Goal: Task Accomplishment & Management: Use online tool/utility

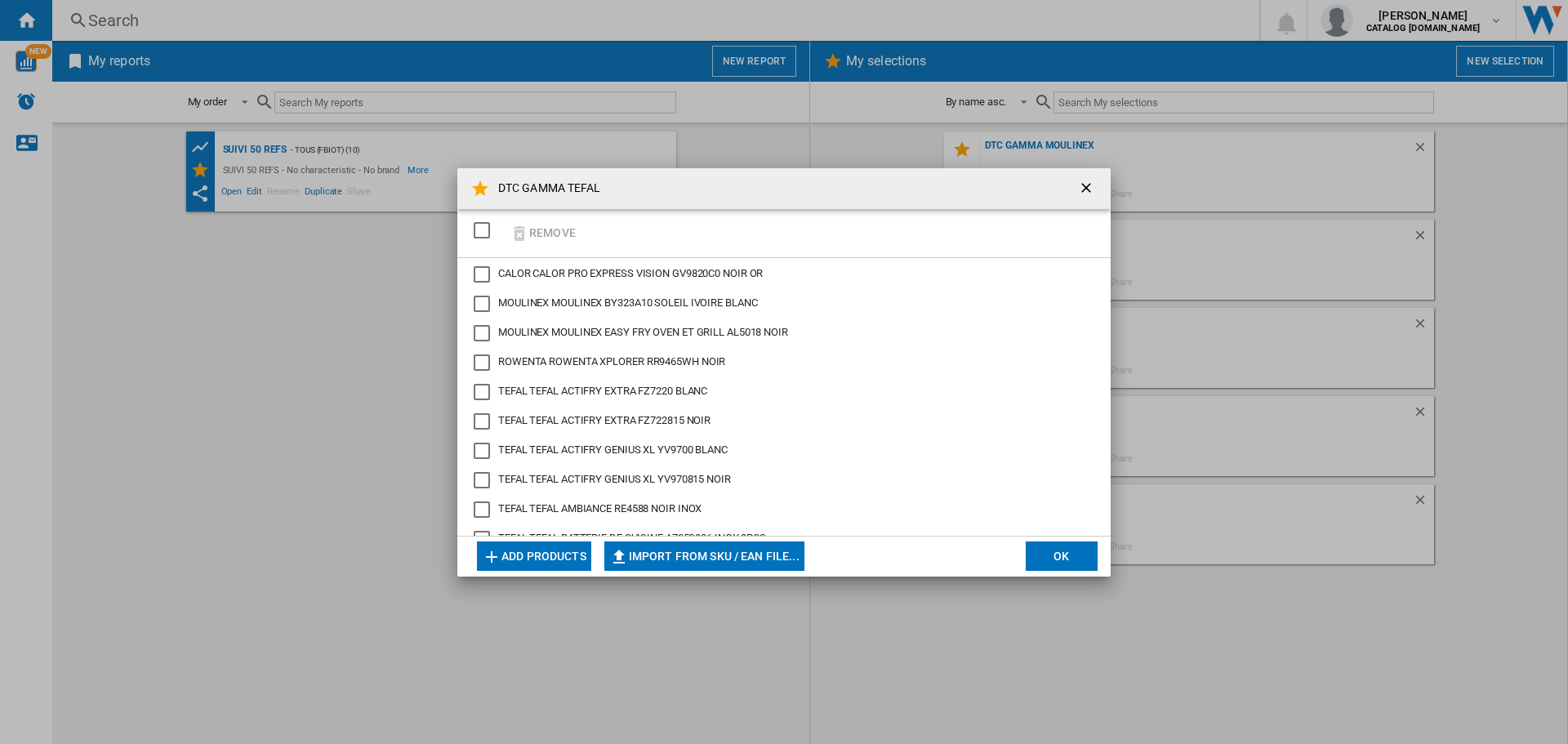
click at [1083, 188] on ng-md-icon "getI18NText('BUTTONS.CLOSE_DIALOG')" at bounding box center [1088, 189] width 20 height 20
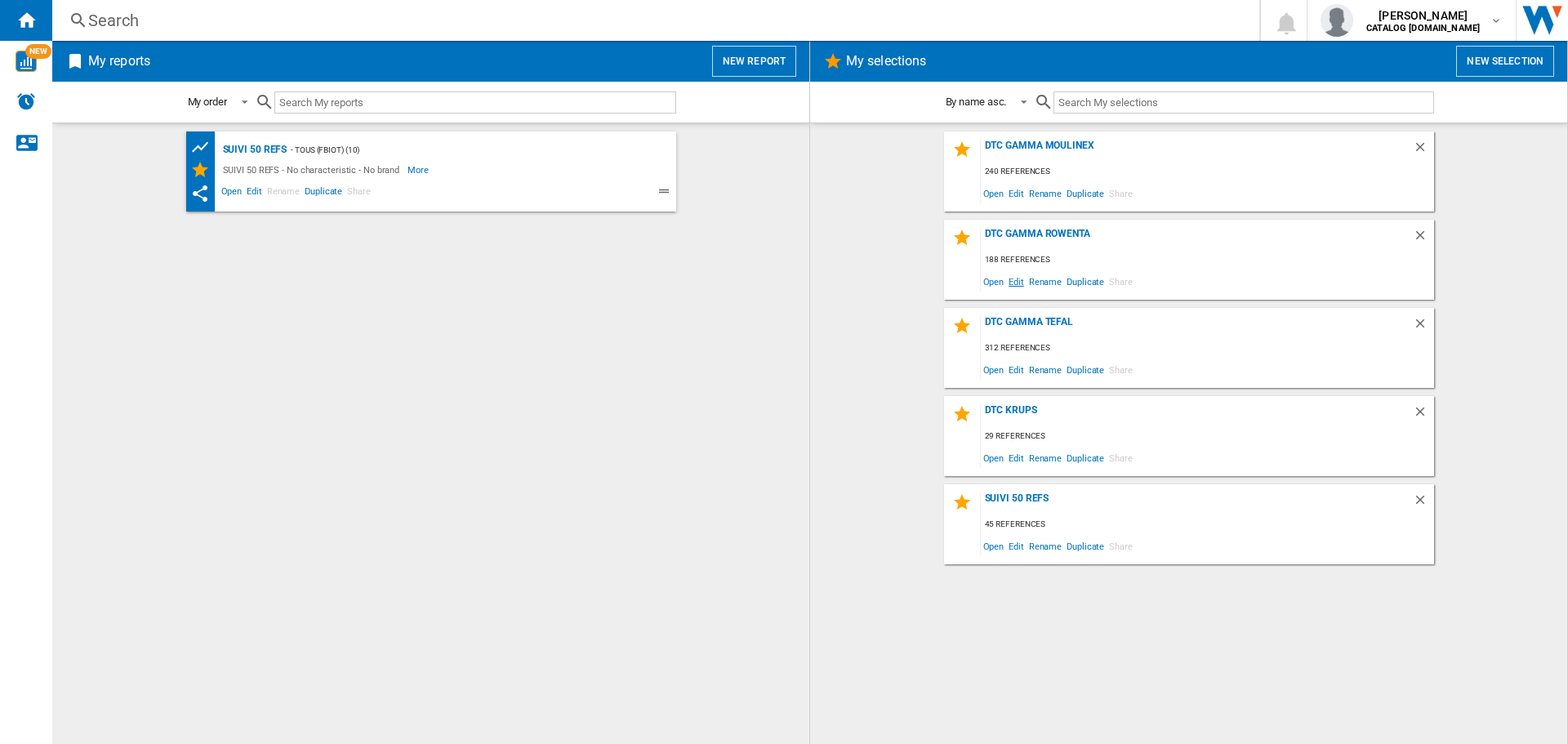
click at [1014, 284] on span "Edit" at bounding box center [1017, 282] width 21 height 22
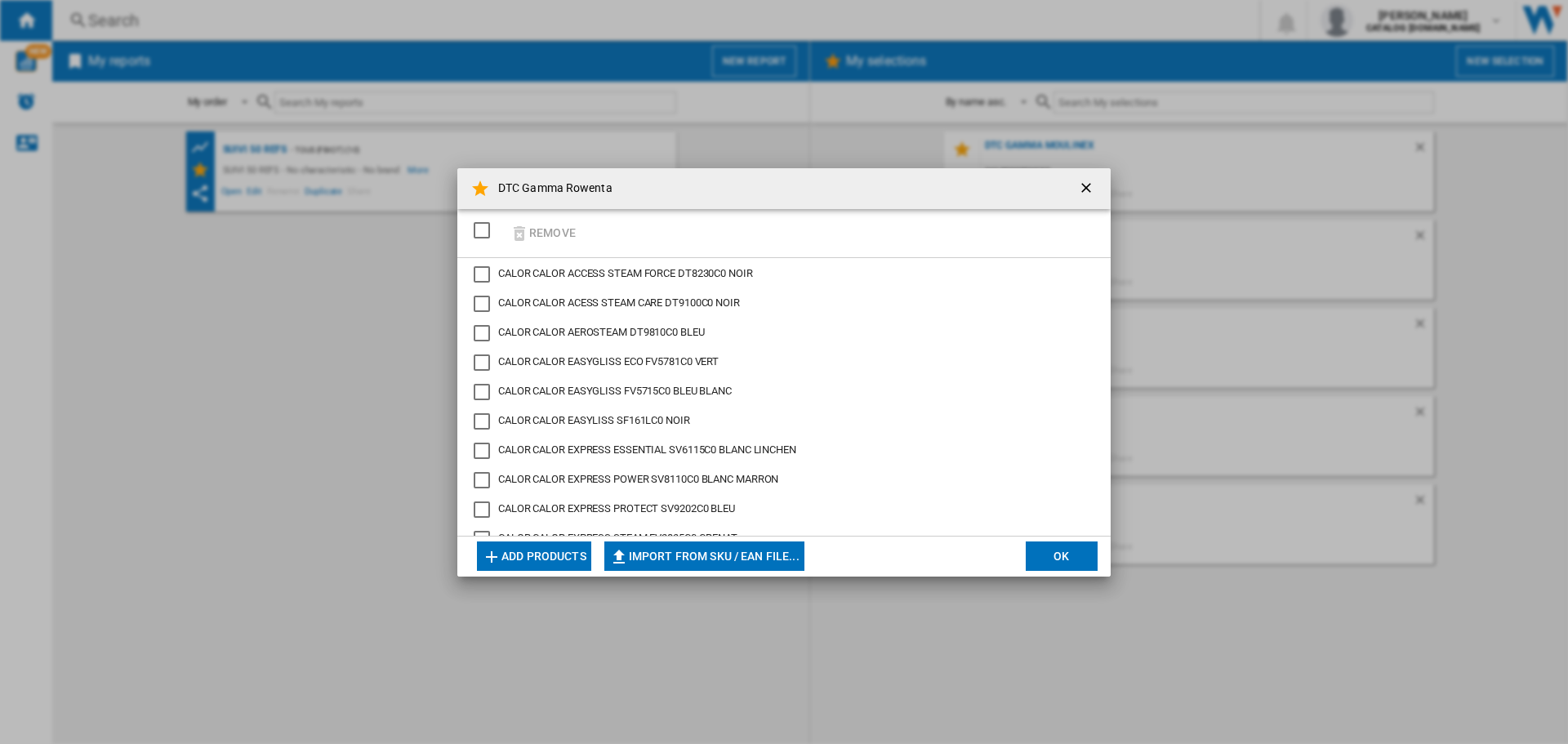
click at [562, 554] on button "Add products" at bounding box center [534, 557] width 115 height 29
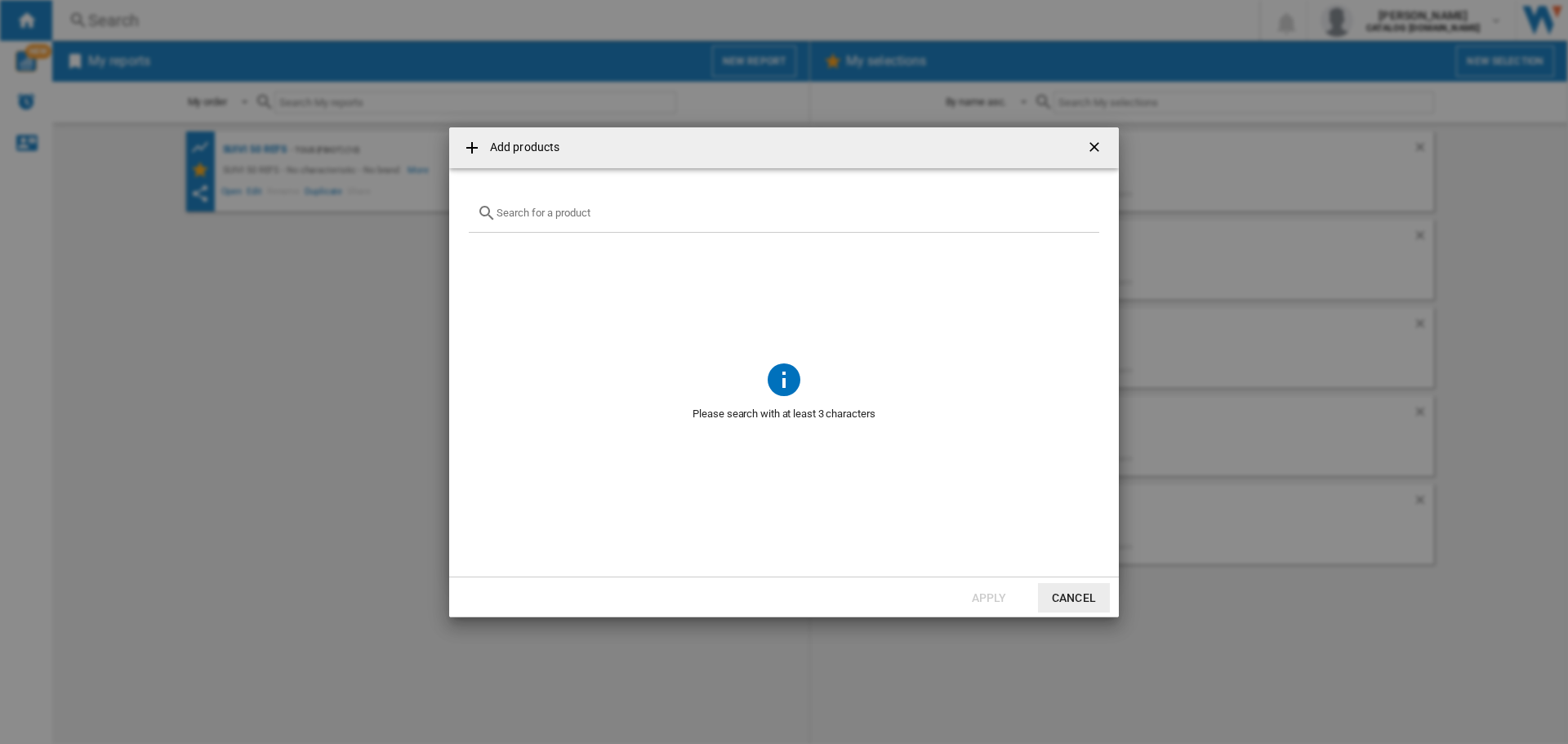
click at [617, 218] on input "{{getI18NText('SELECTIONS.EDITION_POPUP.OPEN_PRODUCTS_POPUP')}} {{::getI18NText…" at bounding box center [794, 213] width 595 height 12
paste input "2211401400"
click at [553, 219] on div "2211401400" at bounding box center [784, 213] width 631 height 38
click at [551, 212] on input "2211401400" at bounding box center [784, 213] width 575 height 12
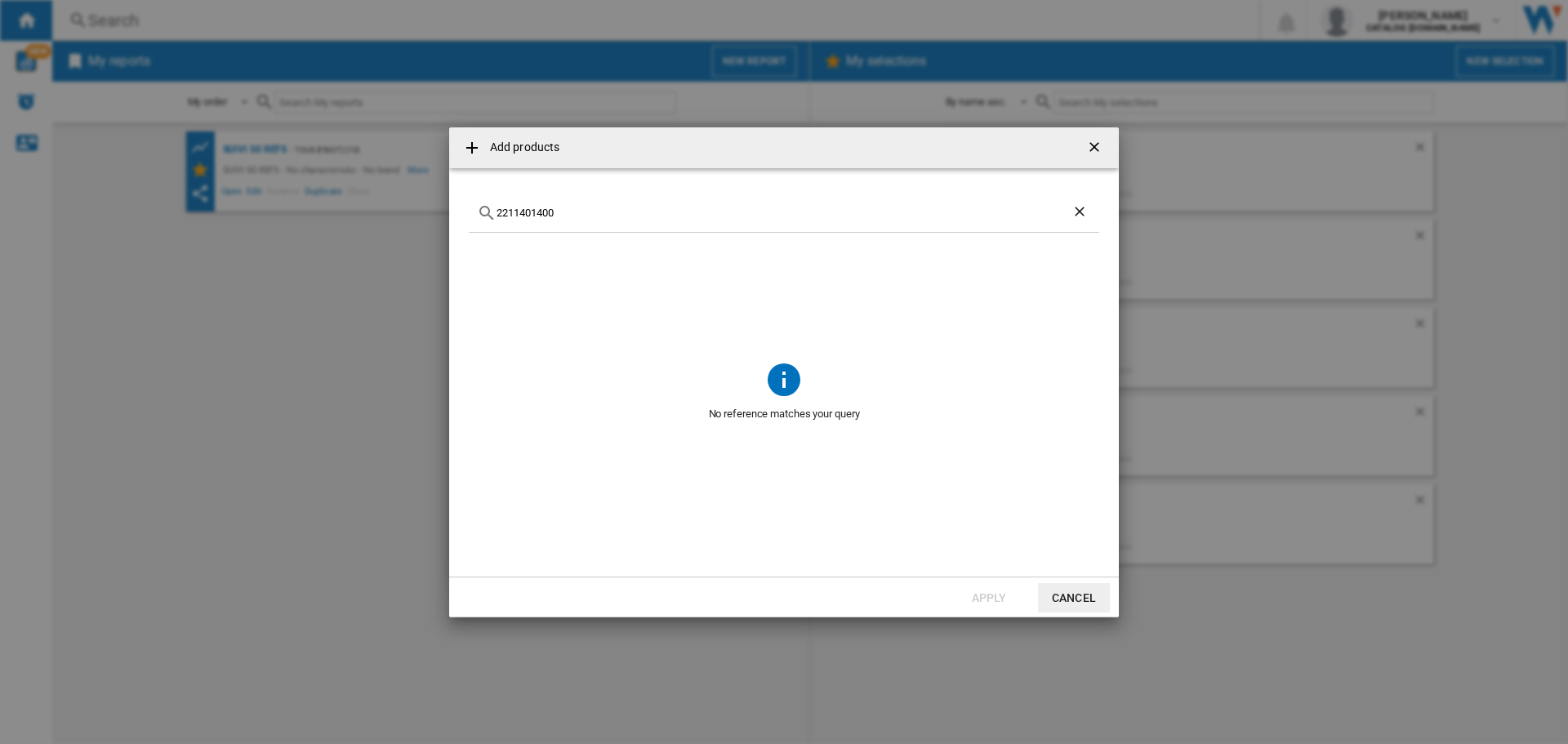
click at [551, 212] on input "2211401400" at bounding box center [784, 213] width 575 height 12
paste input "RH9L55E"
click at [605, 221] on div "RH9L55E0" at bounding box center [784, 213] width 631 height 38
click at [539, 212] on input "RH9L55E0" at bounding box center [784, 213] width 575 height 12
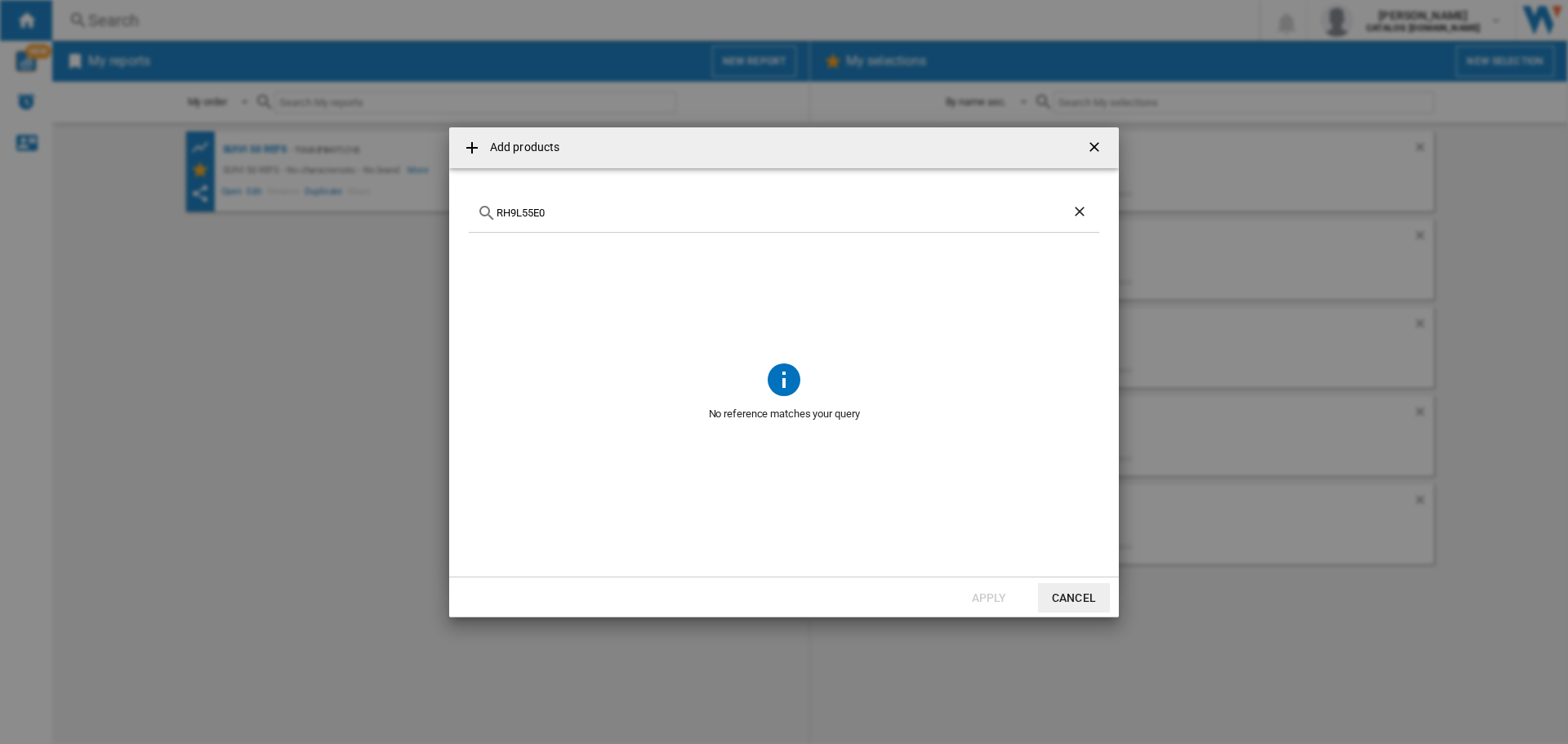
click at [539, 212] on input "RH9L55E0" at bounding box center [784, 213] width 575 height 12
paste input "A93"
click at [522, 213] on input "RH9A93E0" at bounding box center [784, 213] width 575 height 12
paste input "C71"
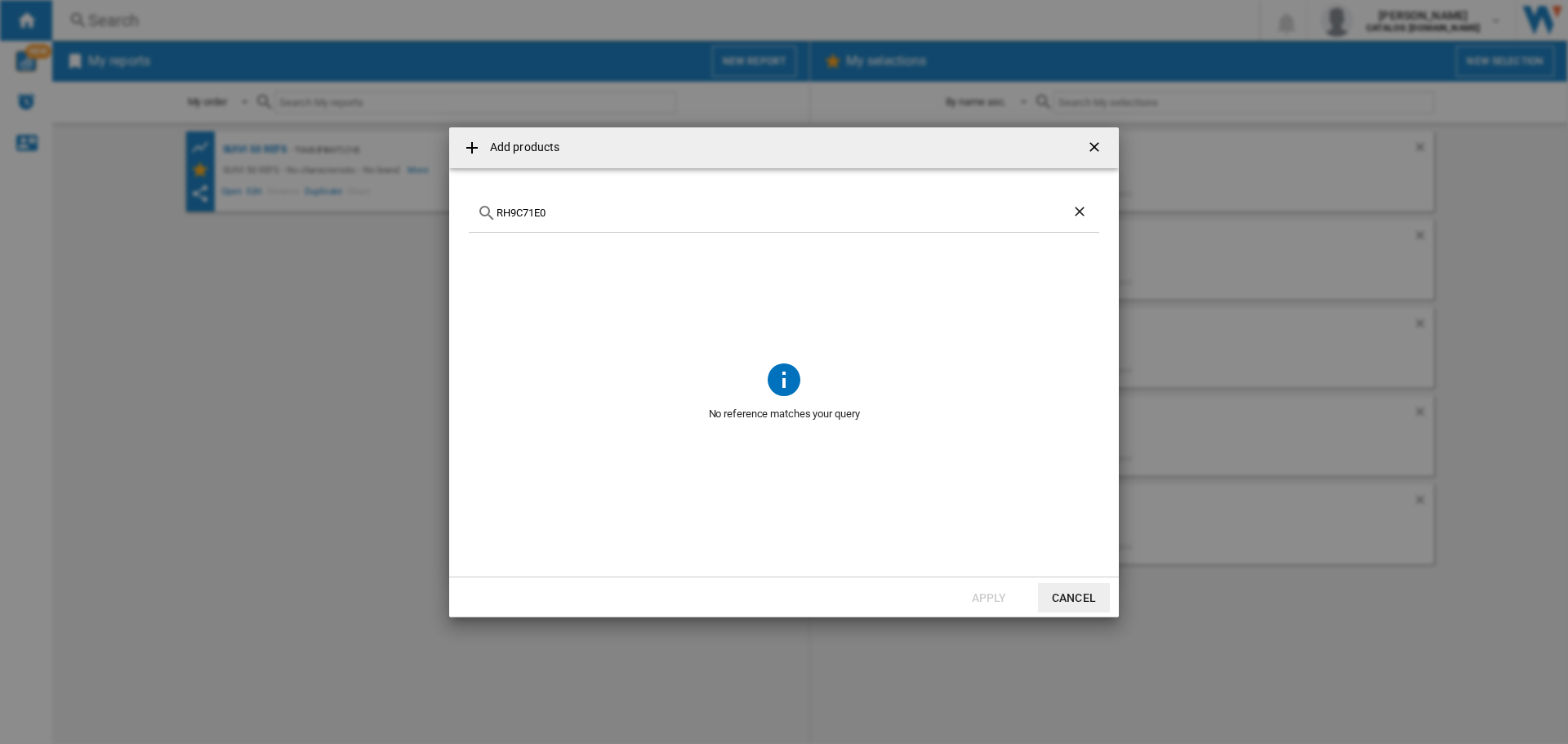
click at [509, 206] on div "RH9C71E0" at bounding box center [784, 213] width 631 height 38
click at [511, 212] on input "RH9C71E0" at bounding box center [784, 213] width 575 height 12
paste input "D9"
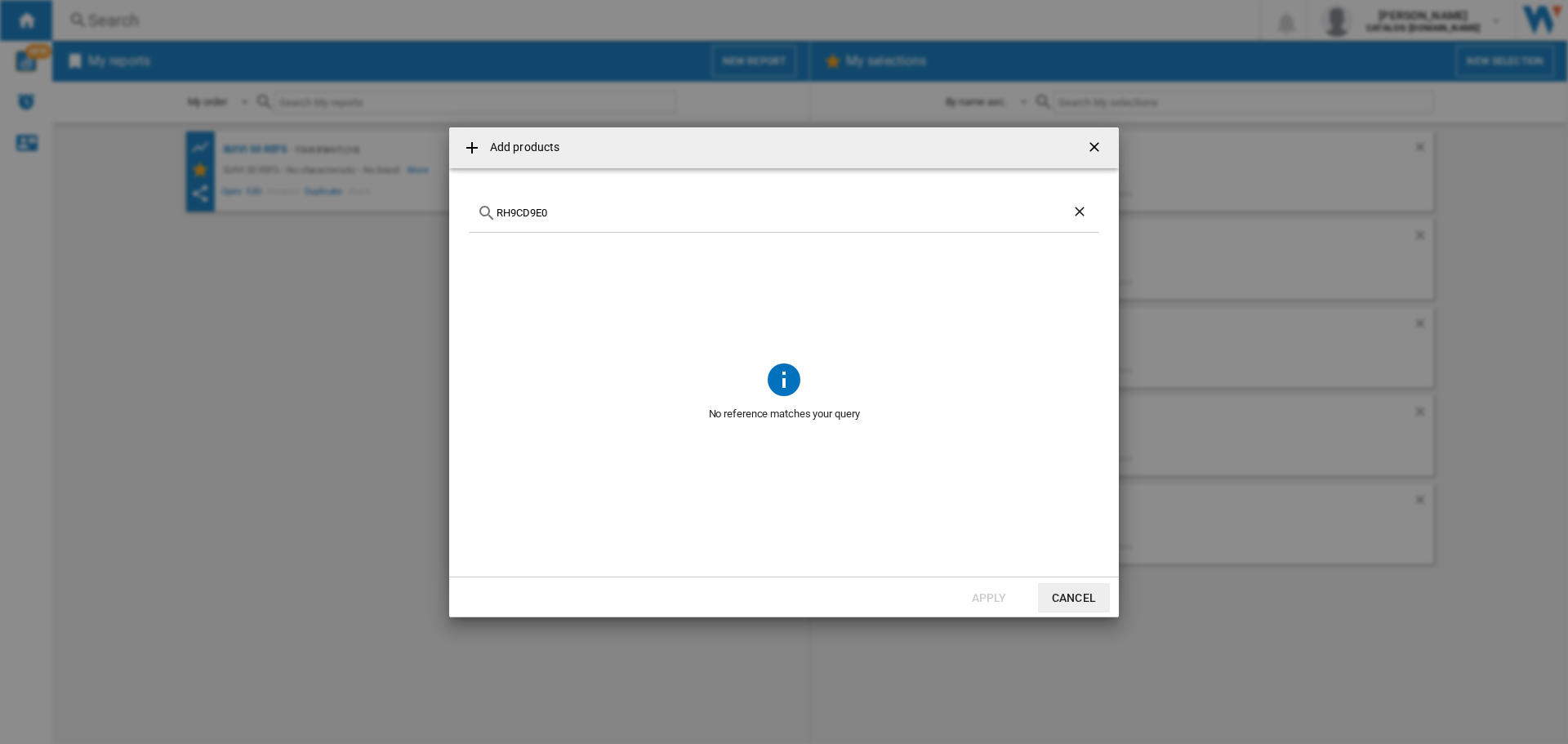
click at [505, 219] on div "RH9CD9E0" at bounding box center [784, 213] width 631 height 38
click at [516, 214] on input "RH9CD9E0" at bounding box center [784, 213] width 575 height 12
paste input "R9547"
click at [514, 210] on input "RR9547E0" at bounding box center [784, 213] width 575 height 12
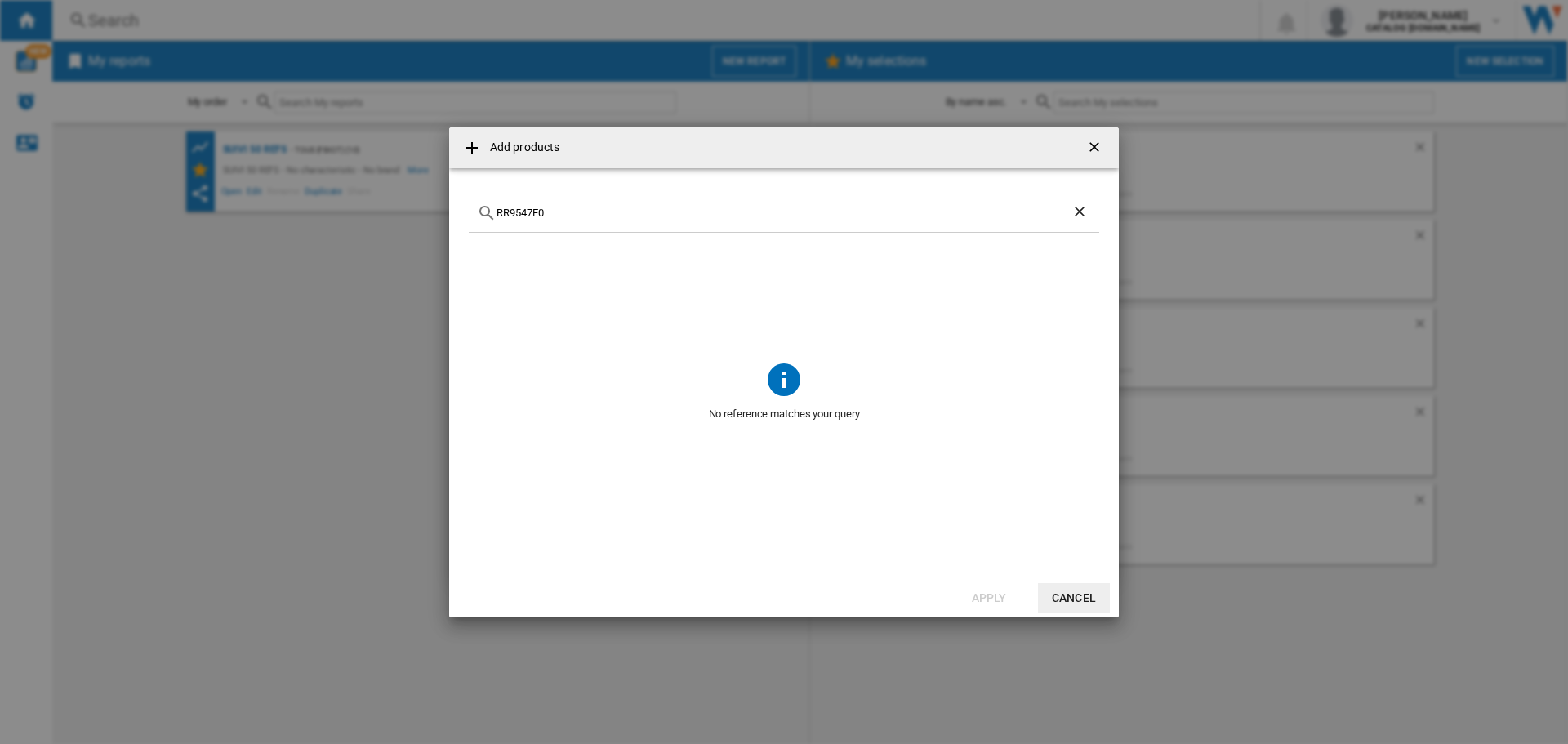
click at [514, 210] on input "RR9547E0" at bounding box center [784, 213] width 575 height 12
paste input "GZ2271"
click at [512, 212] on input "GZ2271E0" at bounding box center [784, 213] width 575 height 12
paste input "5735"
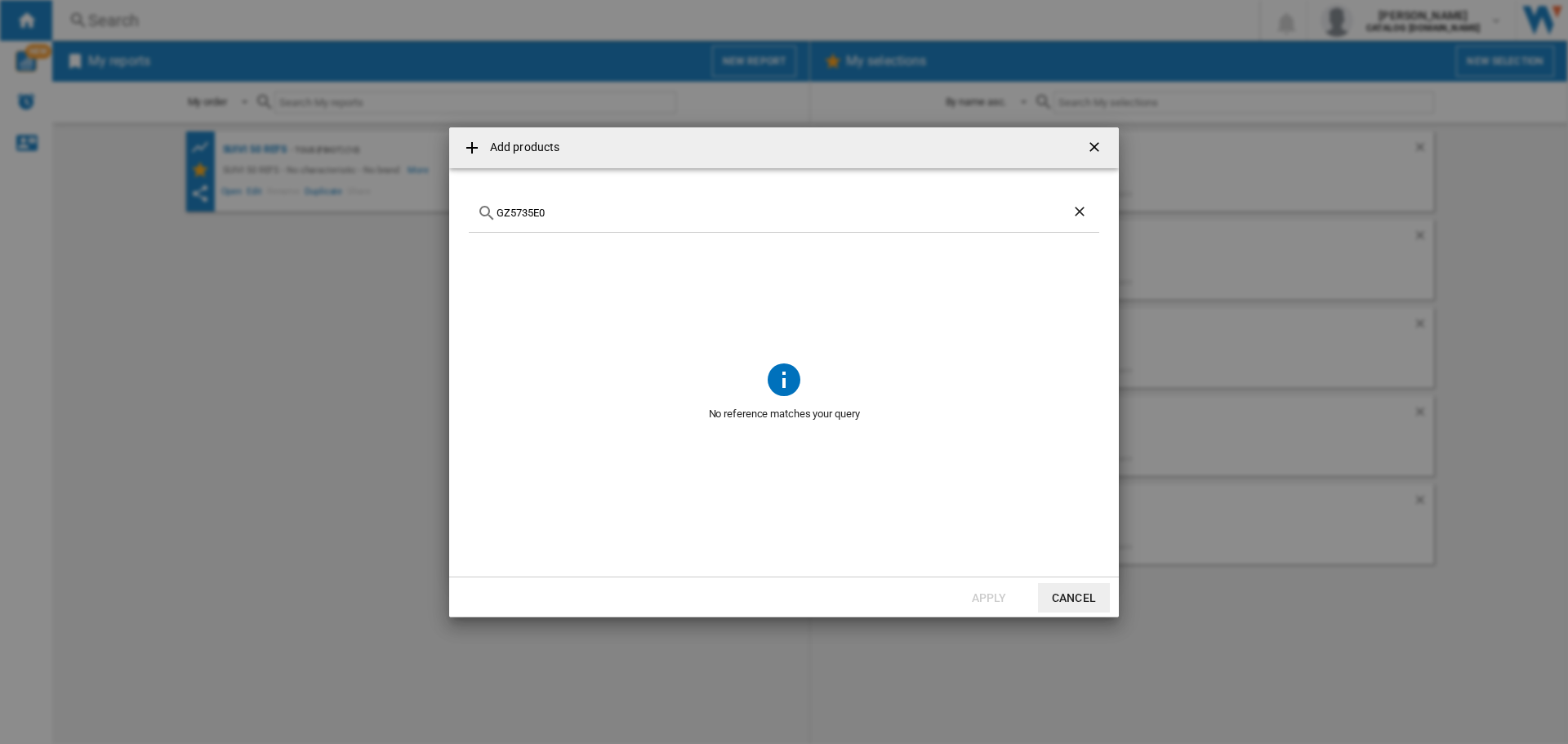
click at [511, 212] on input "GZ5735E0" at bounding box center [784, 213] width 575 height 12
paste input "IN3010F"
type input "IN3010F0"
drag, startPoint x: 526, startPoint y: 251, endPoint x: 852, endPoint y: 259, distance: 326.1
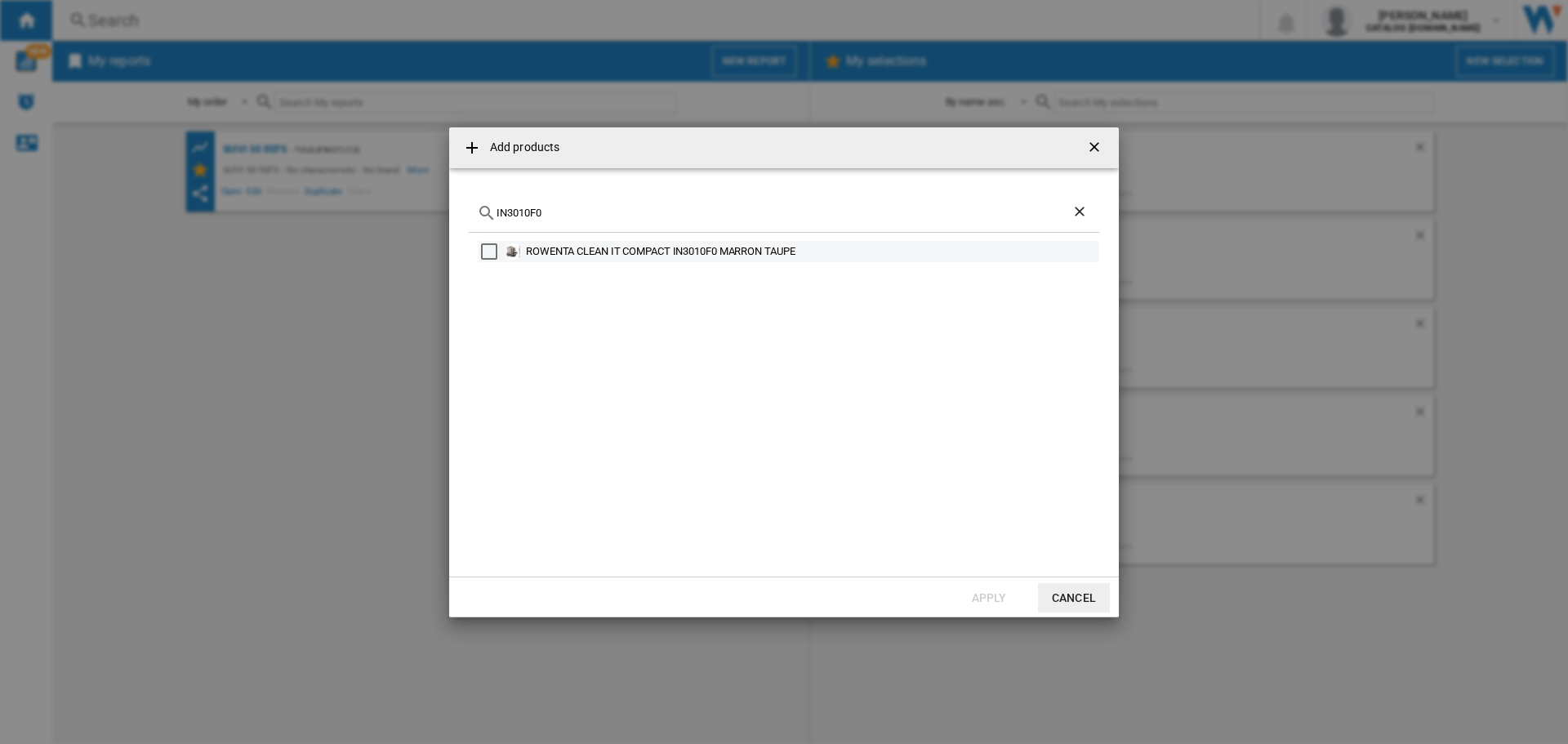
click at [852, 259] on div "ROWENTA CLEAN IT COMPACT IN3010F0 MARRON TAUPE" at bounding box center [811, 251] width 571 height 17
copy div "ROWENTA CLEAN IT COMPACT IN3010F0 MARRON TAUPE"
click at [998, 598] on button "Apply" at bounding box center [989, 598] width 72 height 29
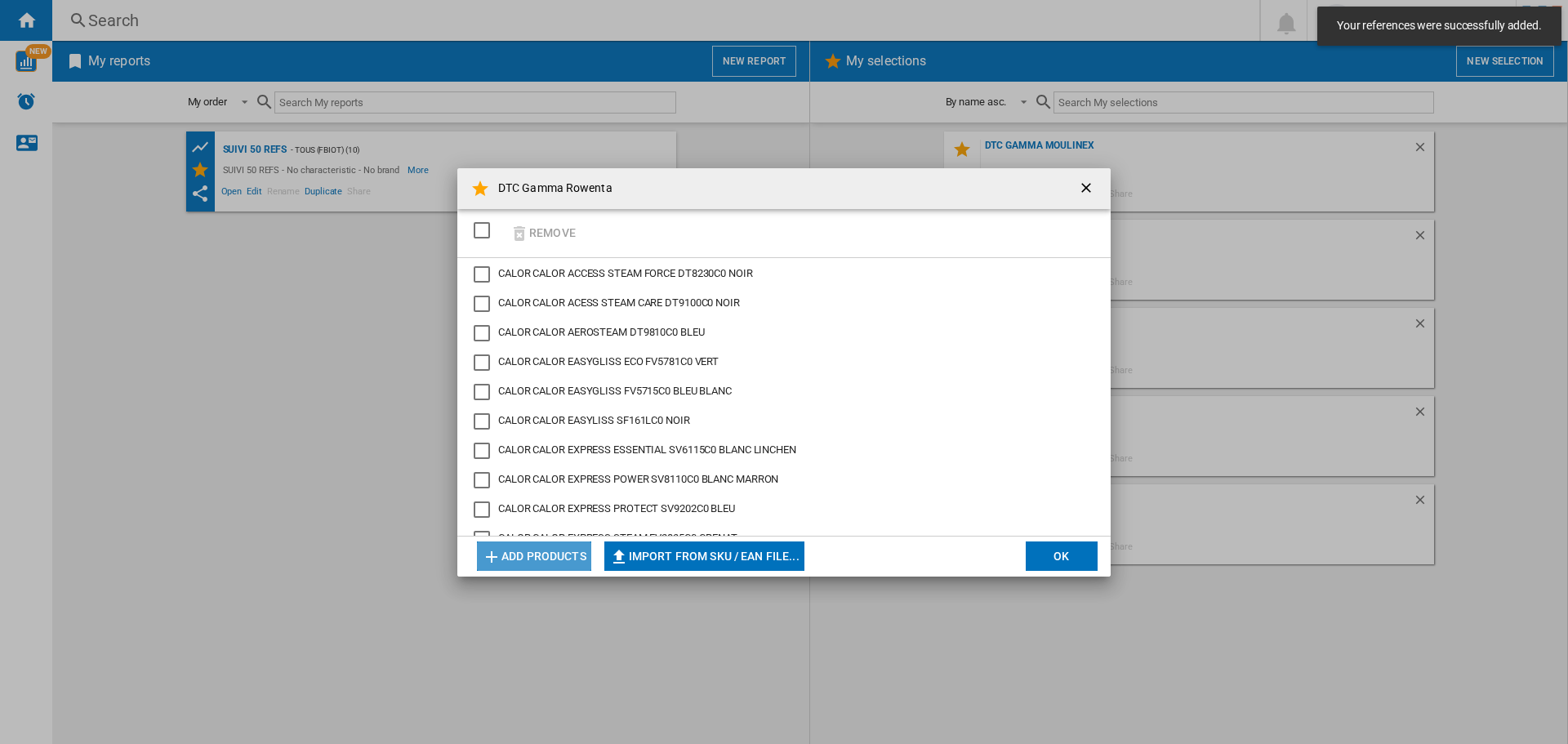
click at [525, 555] on button "Add products" at bounding box center [534, 557] width 115 height 29
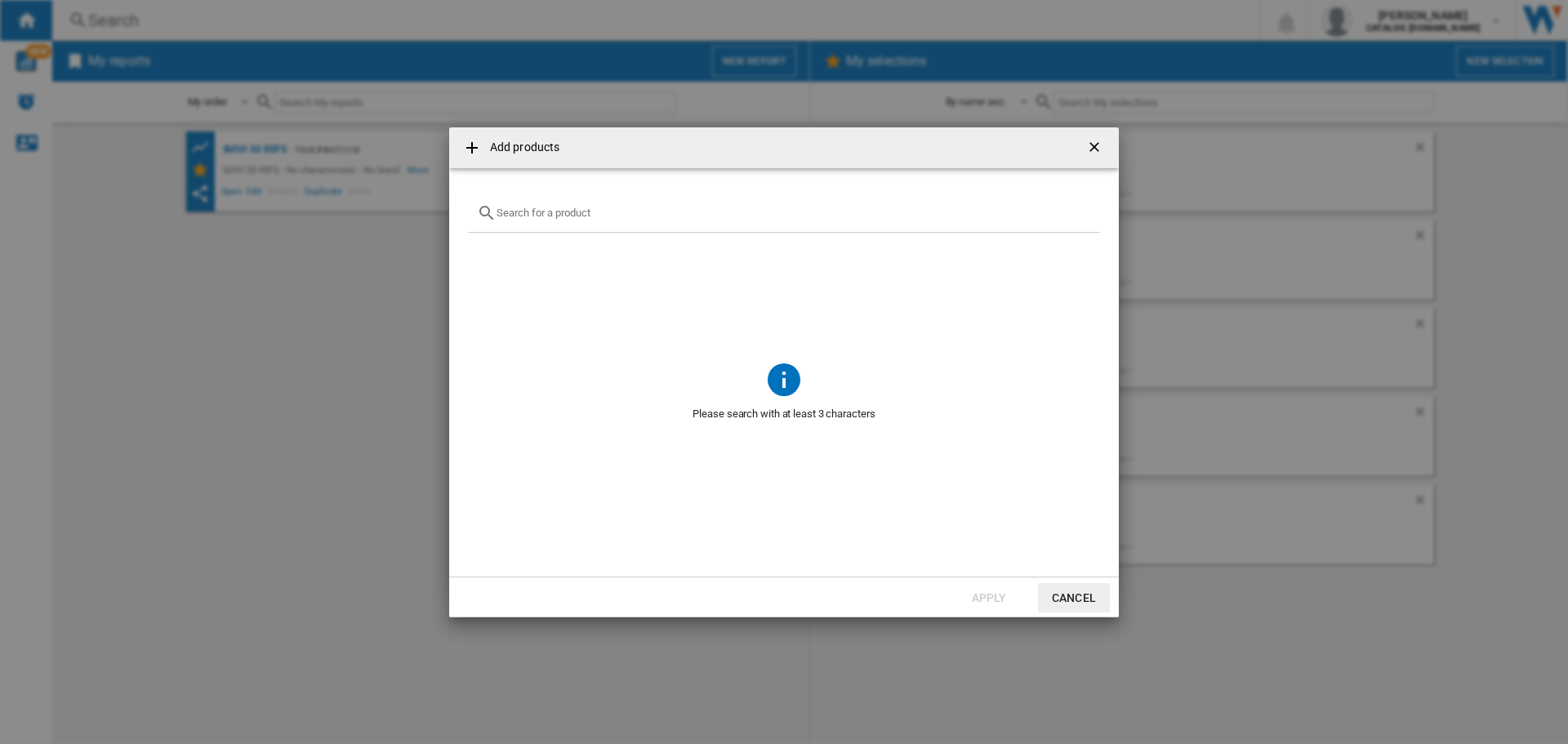
click at [597, 224] on div "{{getI18NText('SELECTIONS.EDITION_POPUP.OPEN_PRODUCTS_POPUP')}} {{::getI18NText…" at bounding box center [784, 213] width 631 height 38
click at [593, 220] on div "{{getI18NText('SELECTIONS.EDITION_POPUP.OPEN_PRODUCTS_POPUP')}} {{::getI18NText…" at bounding box center [784, 213] width 631 height 38
click at [593, 215] on input "{{getI18NText('SELECTIONS.EDITION_POPUP.OPEN_PRODUCTS_POPUP')}} {{::getI18NText…" at bounding box center [794, 213] width 595 height 12
paste input "IN3020F0"
click at [594, 222] on div "IN3020F0" at bounding box center [784, 213] width 631 height 38
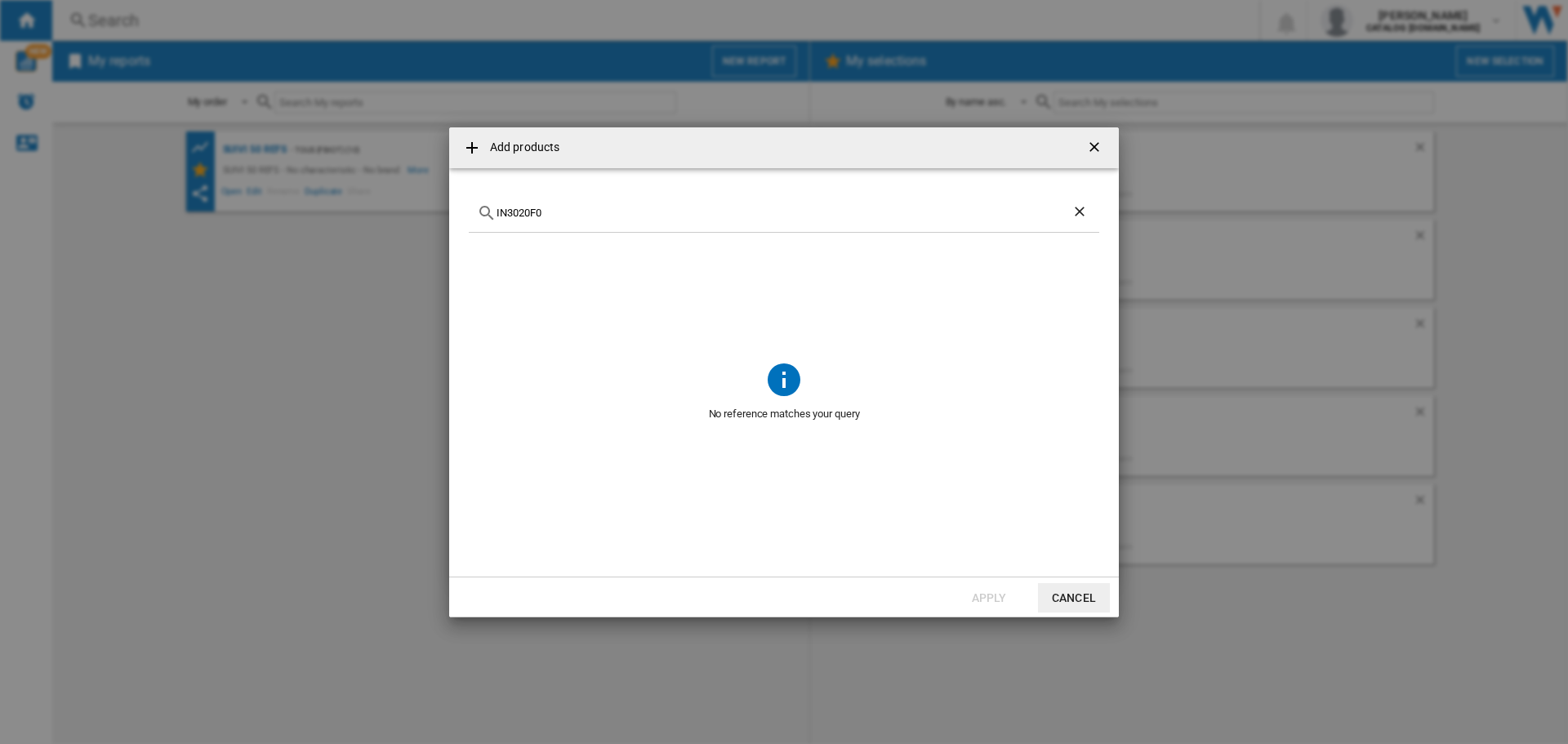
click at [514, 216] on input "IN3020F0" at bounding box center [784, 213] width 575 height 12
paste input "QT1811C"
click at [517, 215] on input "QT1811C0" at bounding box center [784, 213] width 575 height 12
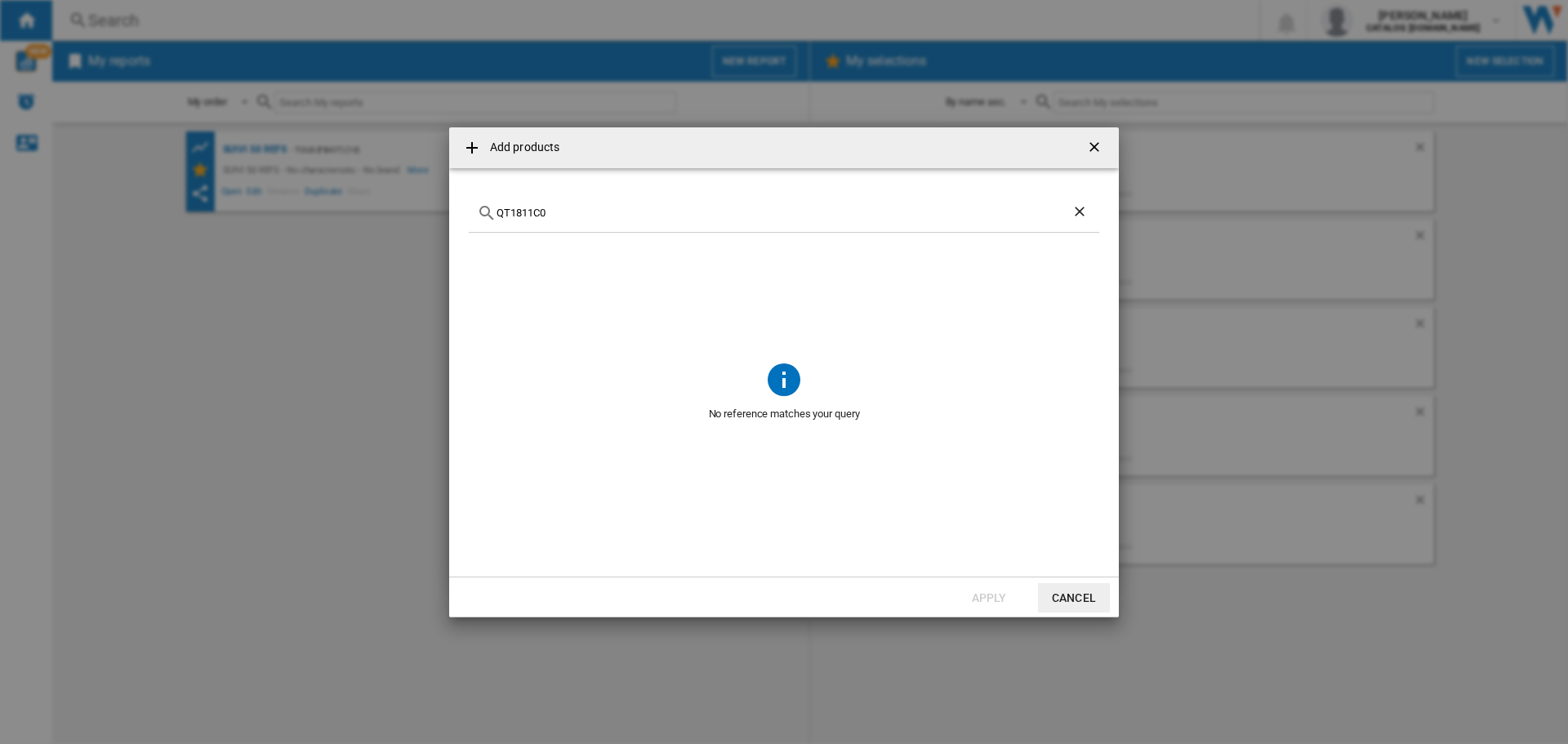
paste input "JA8001E"
click at [518, 208] on input "JA8001E0" at bounding box center [784, 213] width 575 height 12
paste input "DT8720C"
click at [514, 211] on input "DT8720C0" at bounding box center [784, 213] width 575 height 12
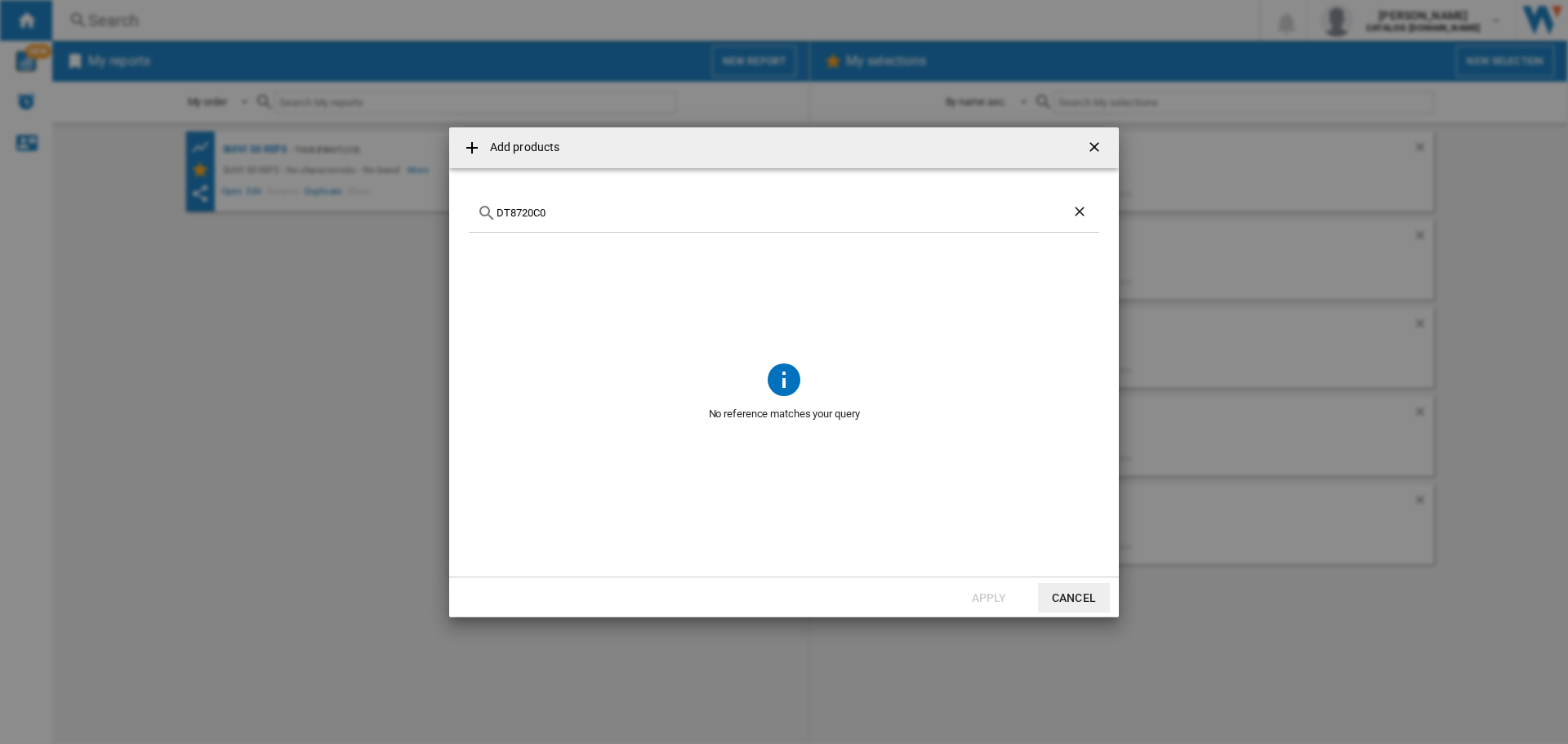
click at [514, 211] on input "DT8720C0" at bounding box center [784, 213] width 575 height 12
paste input "GV99"
click at [531, 211] on input "GV9920C0" at bounding box center [784, 213] width 575 height 12
paste input "DA1610E"
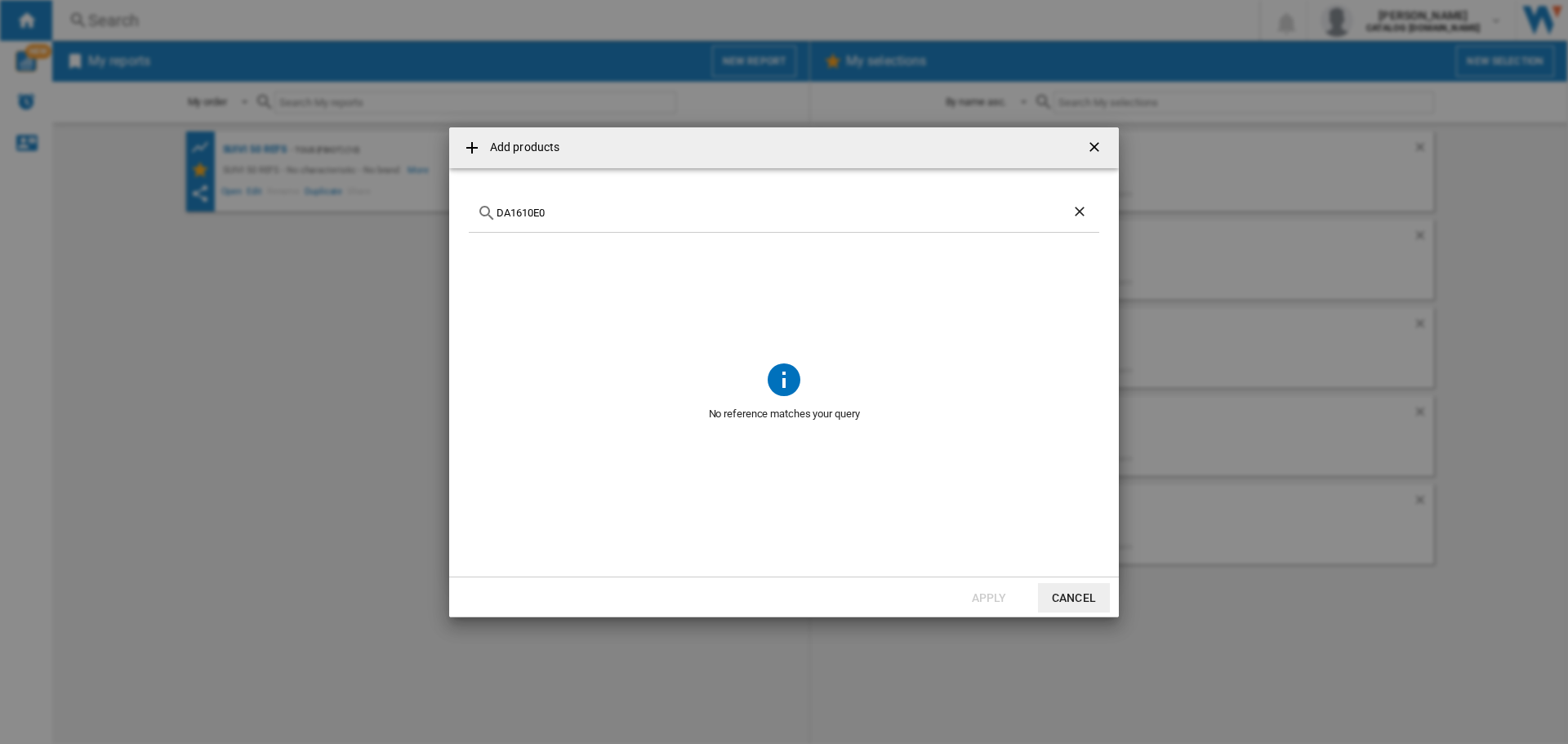
click at [518, 209] on input "DA1610E0" at bounding box center [784, 213] width 575 height 12
paste input "FV9851C"
click at [525, 207] on input "FV9851C0" at bounding box center [784, 213] width 575 height 12
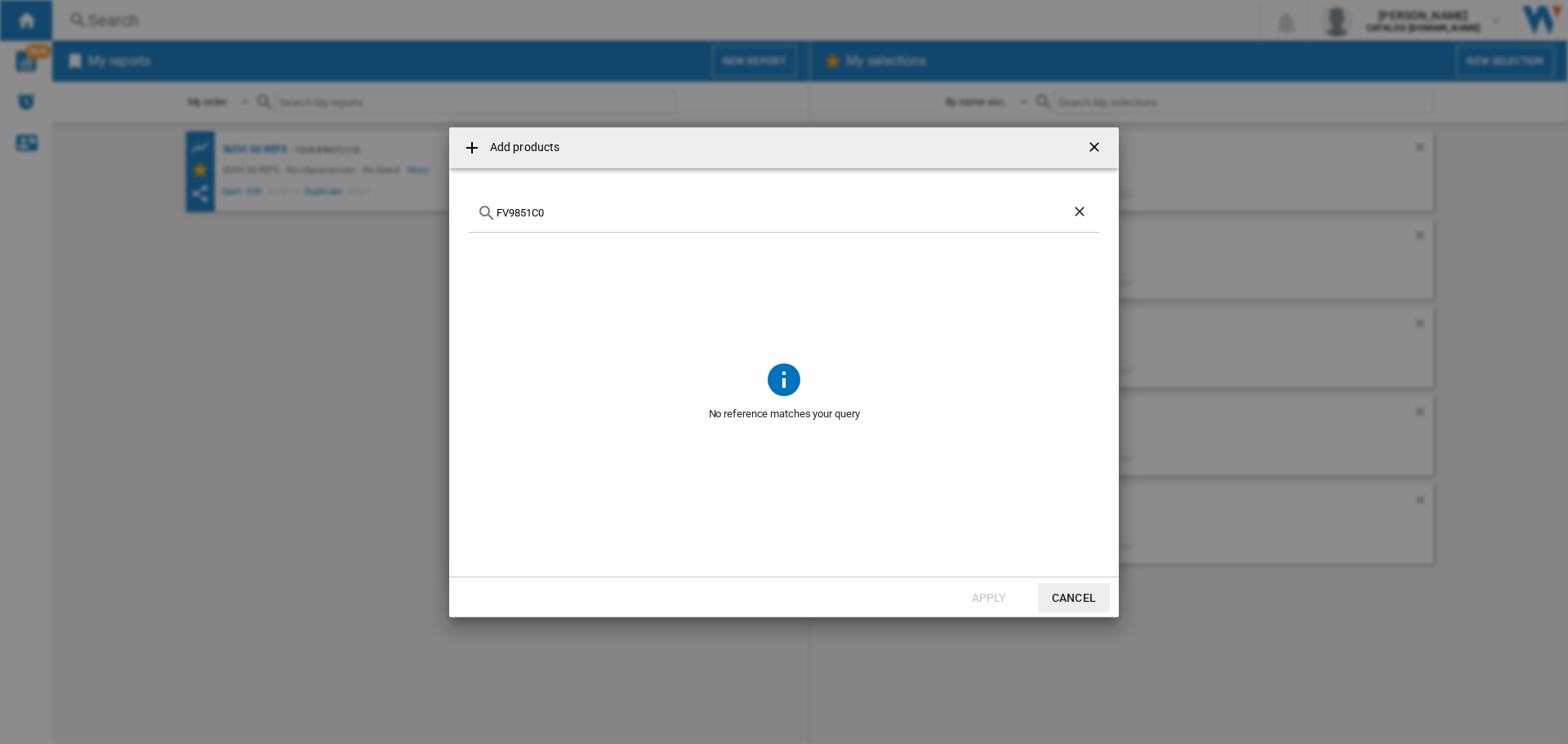
paste input "SO2351F"
click at [525, 210] on input "SO2351F0" at bounding box center [784, 213] width 575 height 12
paste input "9330"
click at [526, 209] on input "SO9330F0" at bounding box center [784, 213] width 575 height 12
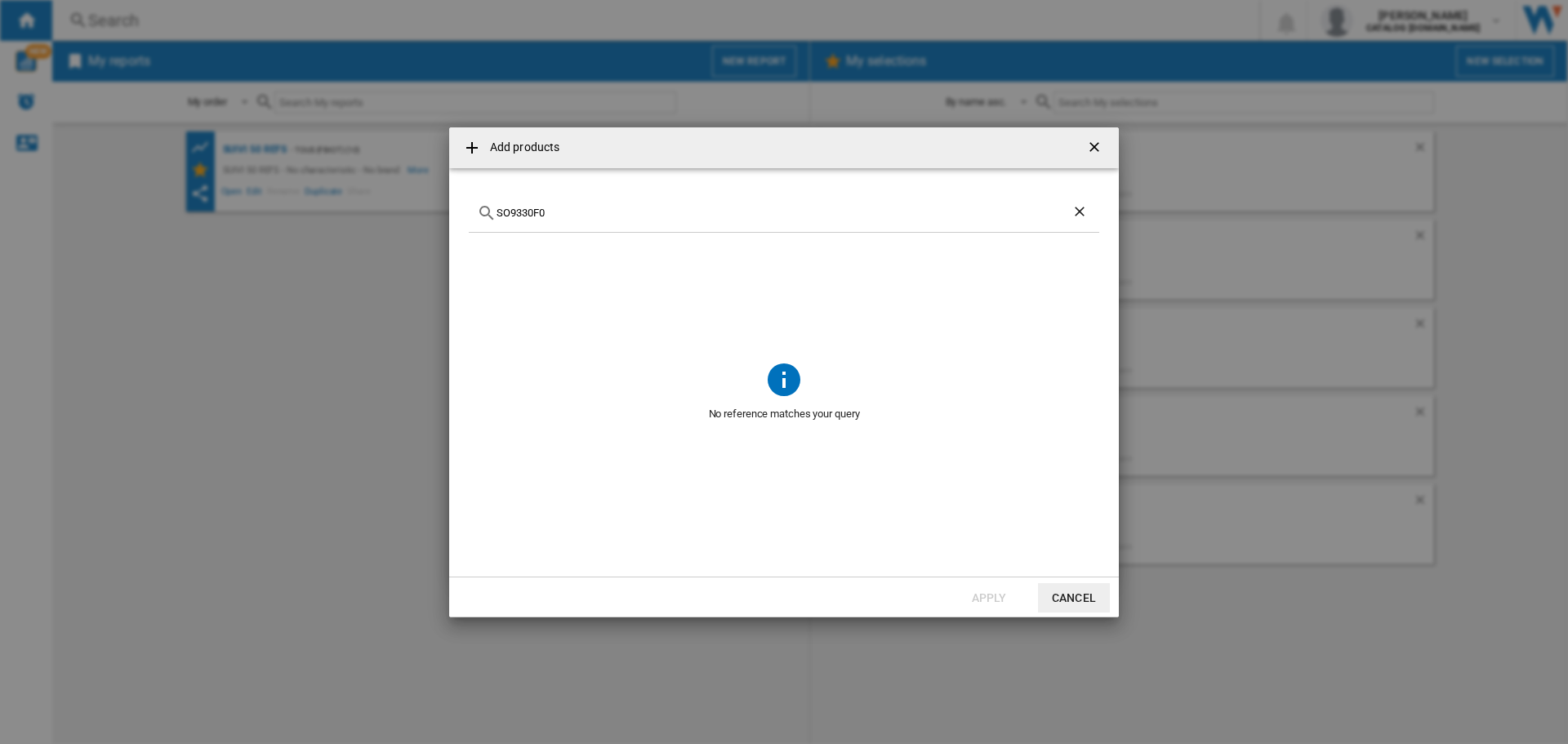
click at [526, 209] on input "SO9330F0" at bounding box center [784, 213] width 575 height 12
paste input "655"
drag, startPoint x: 527, startPoint y: 253, endPoint x: 723, endPoint y: 259, distance: 196.1
click at [723, 259] on div "ROWENTA SO6550F09 NOIR MAT" at bounding box center [811, 251] width 571 height 17
copy div "ROWENTA SO6550F09 NOIR MAT"
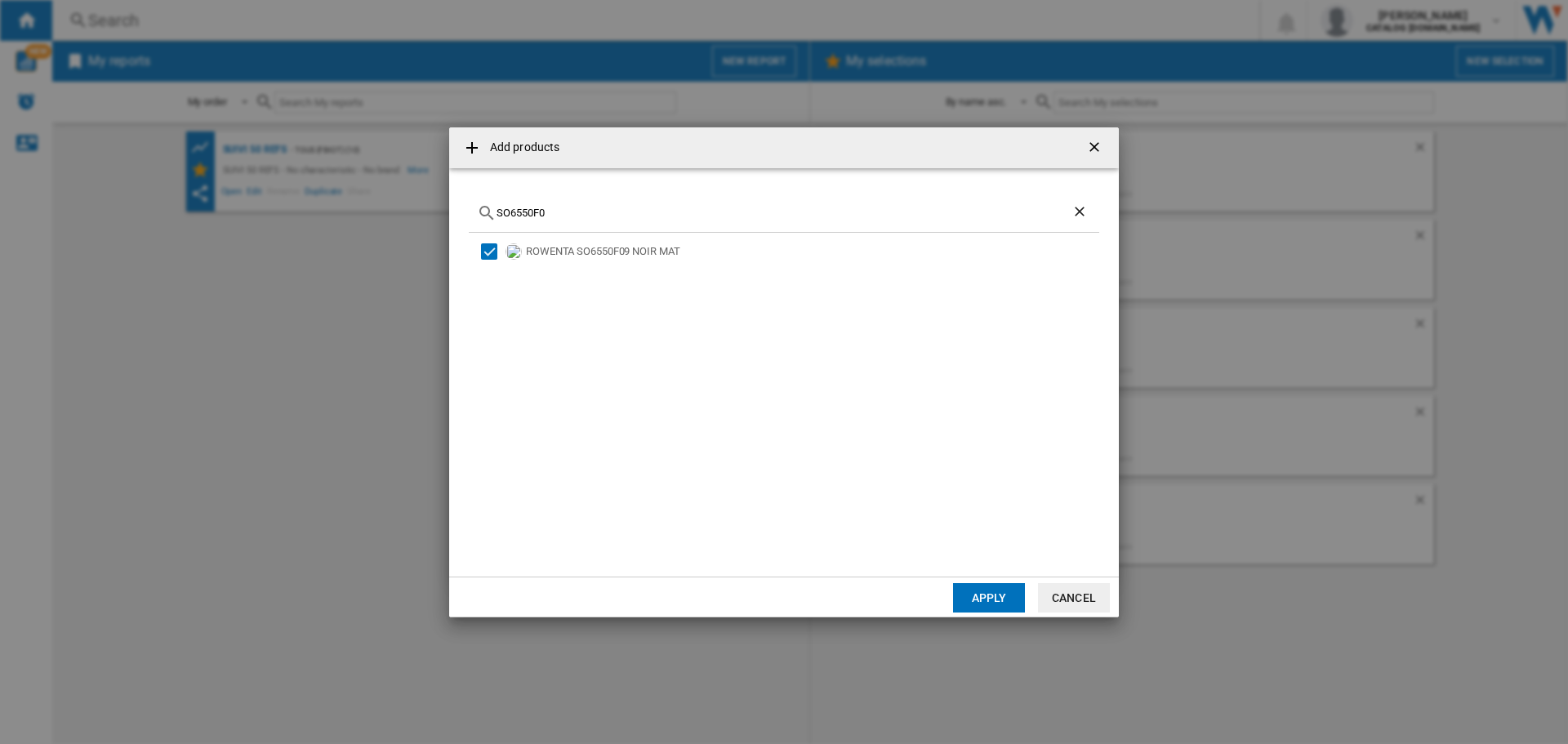
click at [528, 217] on input "SO6550F0" at bounding box center [784, 213] width 575 height 12
paste input "93"
click at [525, 215] on input "SO9350F0" at bounding box center [784, 213] width 575 height 12
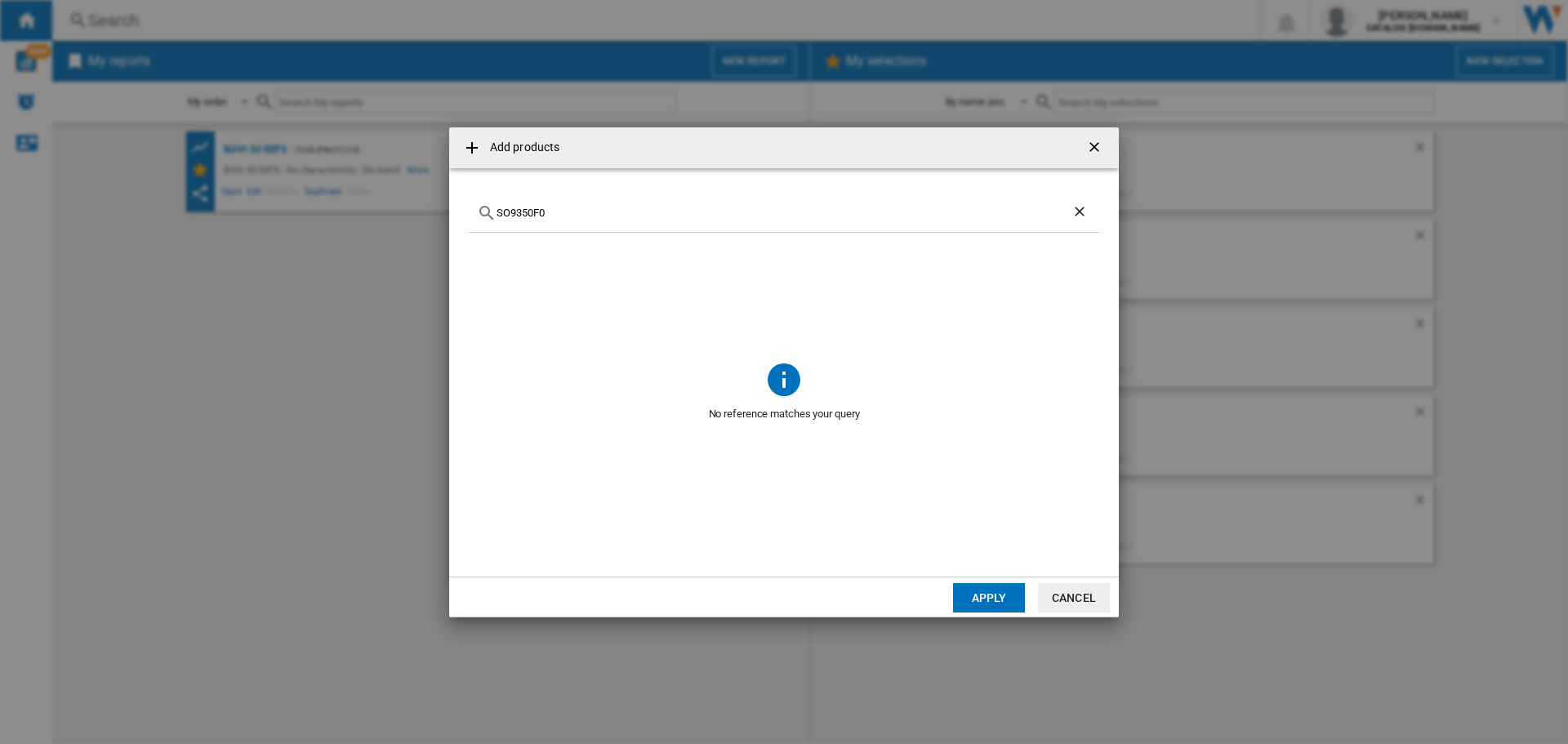
paste input "UB9820E"
type input "UB9820E0"
drag, startPoint x: 524, startPoint y: 248, endPoint x: 752, endPoint y: 253, distance: 228.1
click at [752, 253] on div "ROWENTA UB9820E0 NOIR CUIVRE" at bounding box center [789, 252] width 621 height 22
copy div "ROWENTA UB9820E0 NOIR CUIVRE"
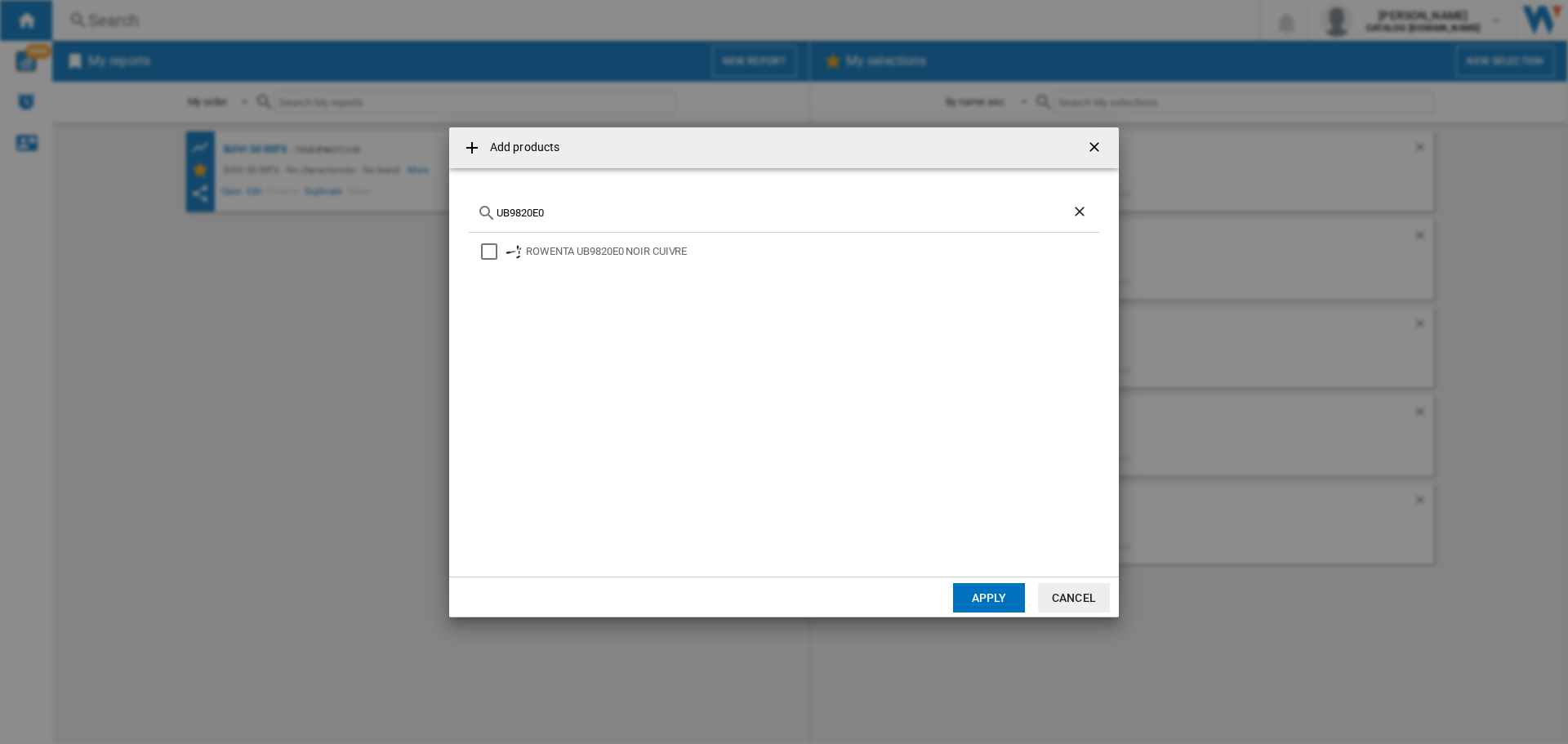
drag, startPoint x: 491, startPoint y: 250, endPoint x: 938, endPoint y: 569, distance: 549.2
click at [491, 250] on div "Select" at bounding box center [489, 251] width 17 height 17
click at [971, 599] on button "Apply" at bounding box center [989, 598] width 72 height 29
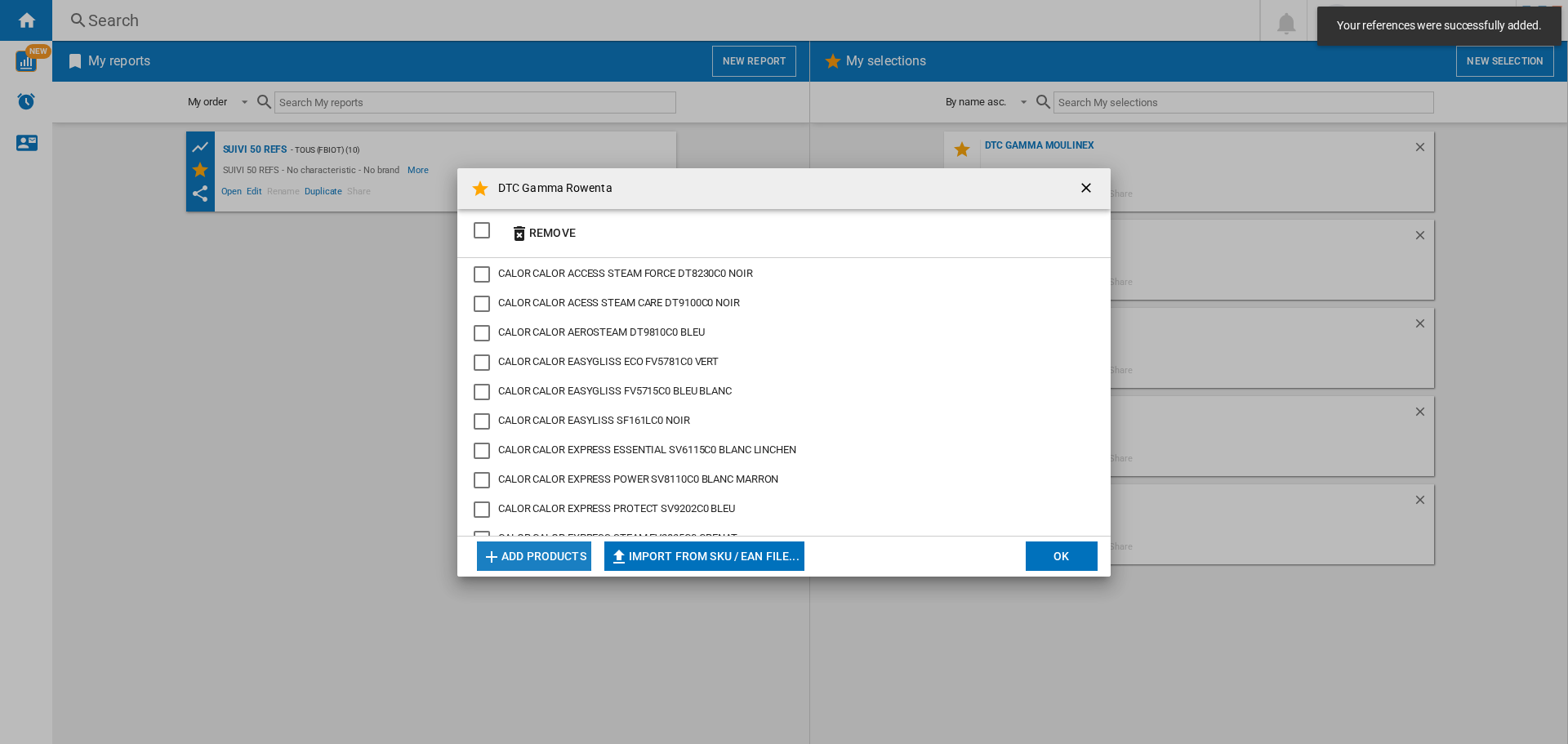
click at [521, 555] on button "Add products" at bounding box center [534, 557] width 115 height 29
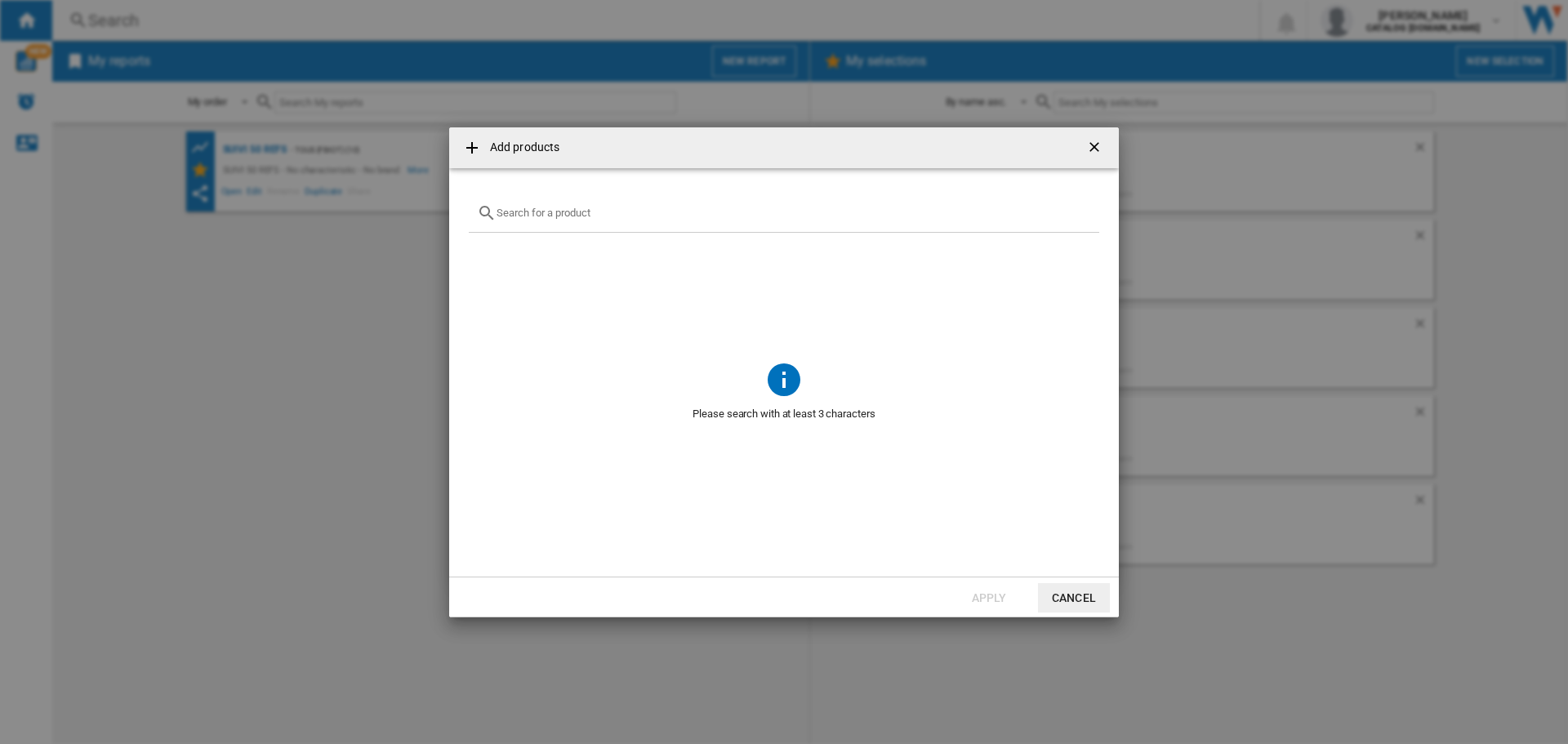
click at [601, 223] on div "{{getI18NText('SELECTIONS.EDITION_POPUP.OPEN_PRODUCTS_POPUP')}} {{::getI18NText…" at bounding box center [784, 213] width 631 height 38
click at [599, 212] on input "{{getI18NText('SELECTIONS.EDITION_POPUP.OPEN_PRODUCTS_POPUP')}} {{::getI18NText…" at bounding box center [794, 213] width 595 height 12
paste input "SO6550F0"
click at [550, 217] on input "SO6550F0" at bounding box center [784, 213] width 575 height 12
type input "SO6550F0"
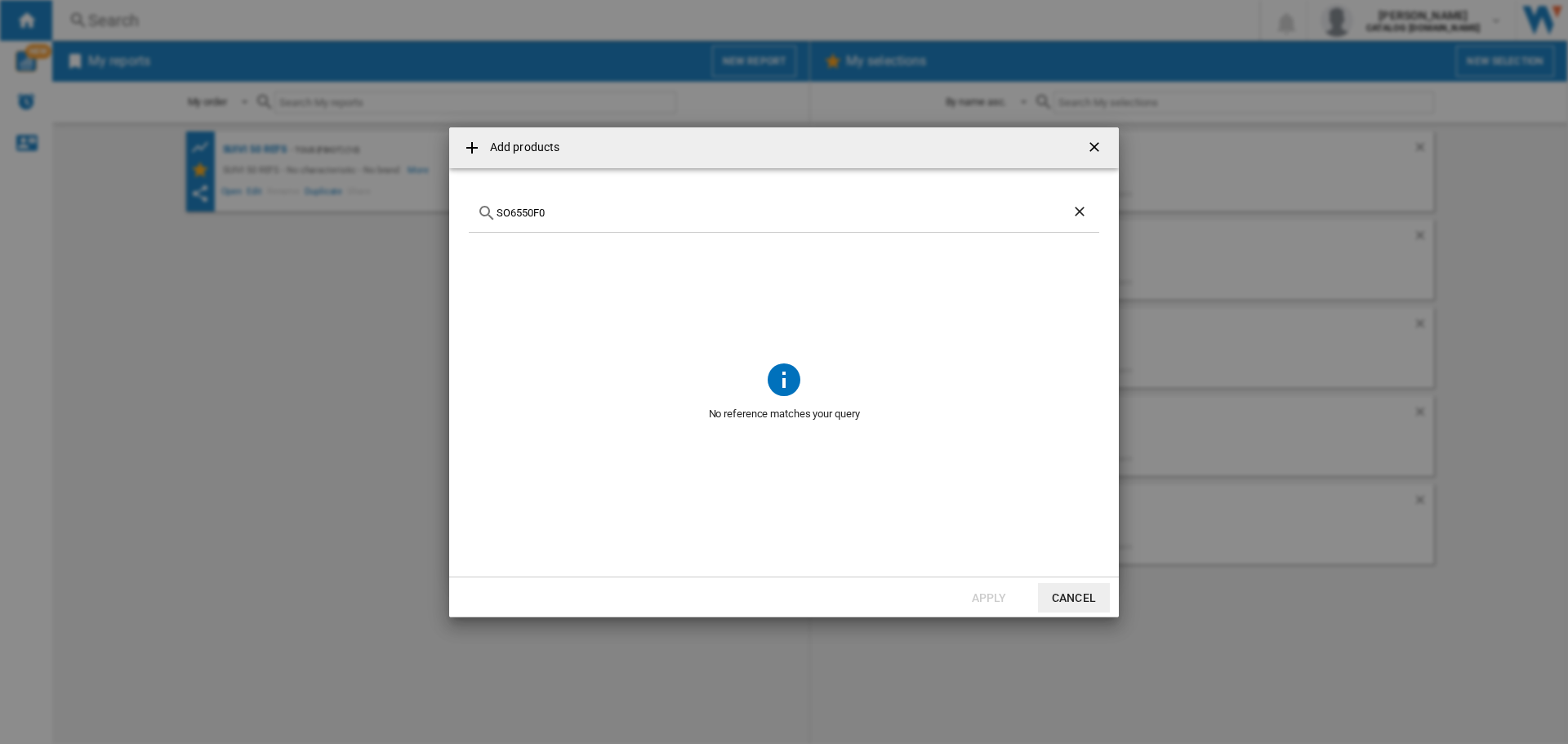
click at [1077, 215] on ng-md-icon "Clear search" at bounding box center [1081, 213] width 20 height 20
click at [580, 212] on input "{{getI18NText('SELECTIONS.EDITION_POPUP.OPEN_PRODUCTS_POPUP')}} {{::getI18NText…" at bounding box center [794, 213] width 595 height 12
paste input "UB9920E0"
click at [541, 212] on input "UB9920E0" at bounding box center [784, 213] width 575 height 12
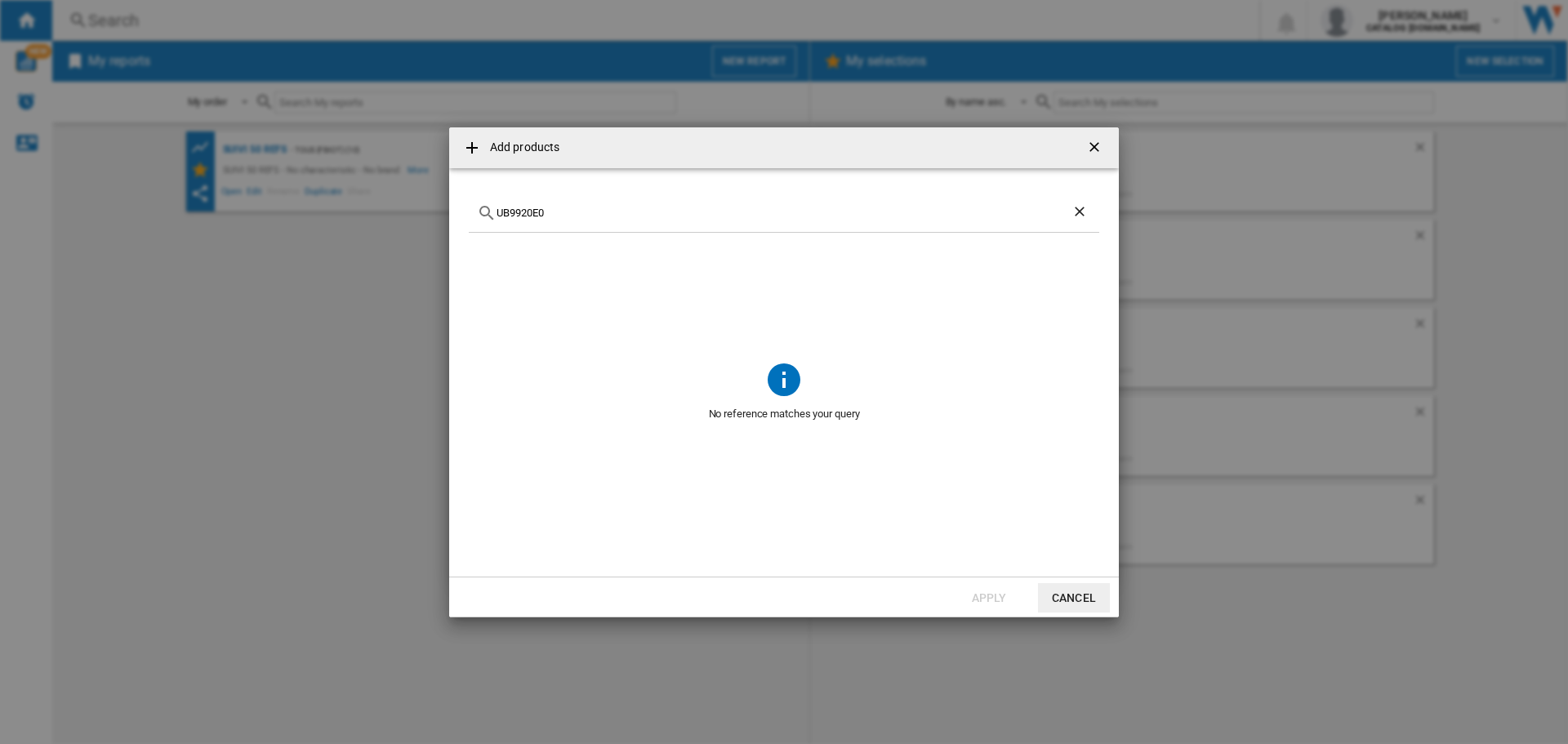
paste input "HY943"
click at [550, 208] on input "HY9430E0" at bounding box center [784, 213] width 575 height 12
paste input "TN372"
click at [530, 212] on input "TN3720E0" at bounding box center [784, 213] width 575 height 12
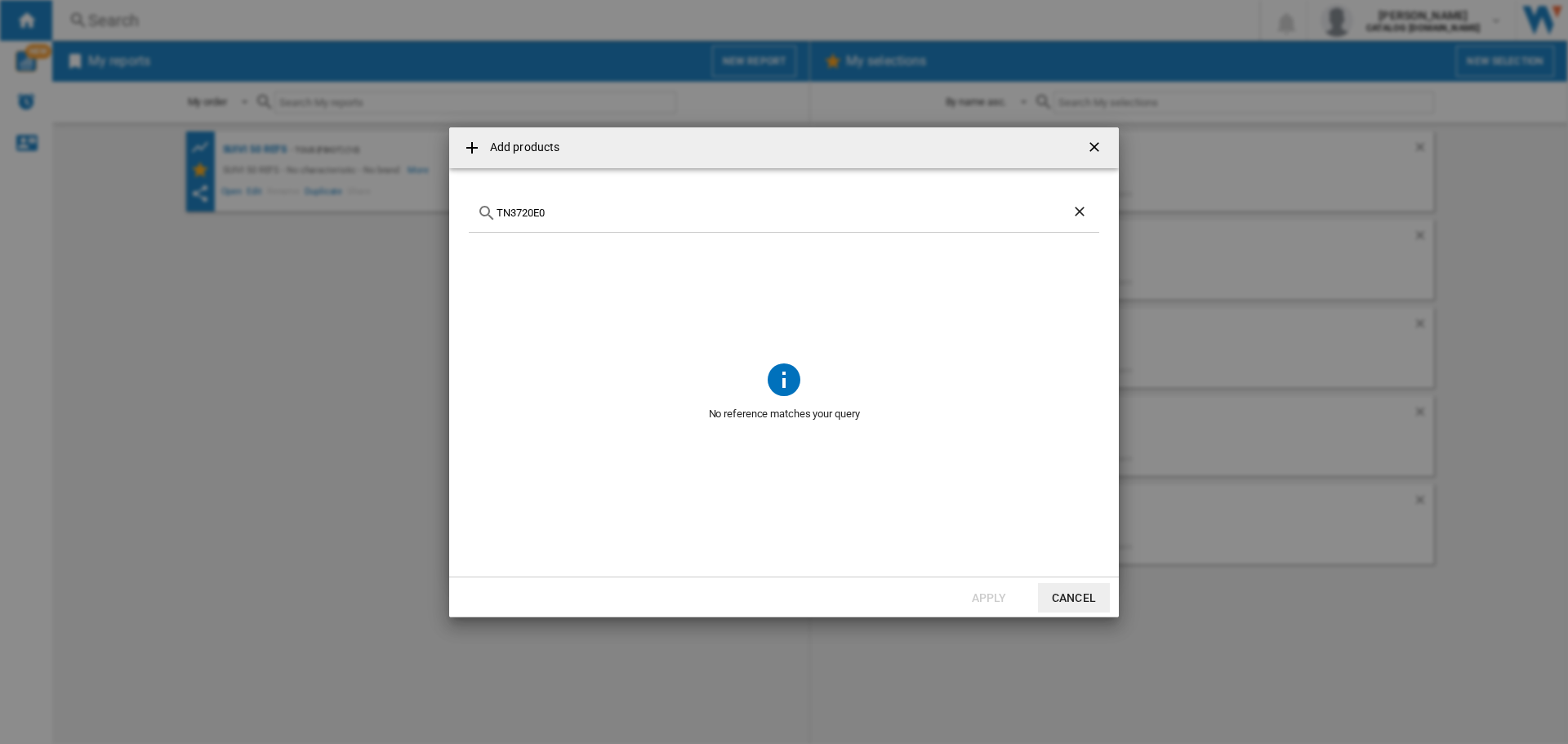
click at [530, 212] on input "TN3720E0" at bounding box center [784, 213] width 575 height 12
paste input "11"
type input "TN3110E0"
click at [1093, 149] on ng-md-icon "getI18NText('BUTTONS.CLOSE_DIALOG')" at bounding box center [1096, 149] width 20 height 20
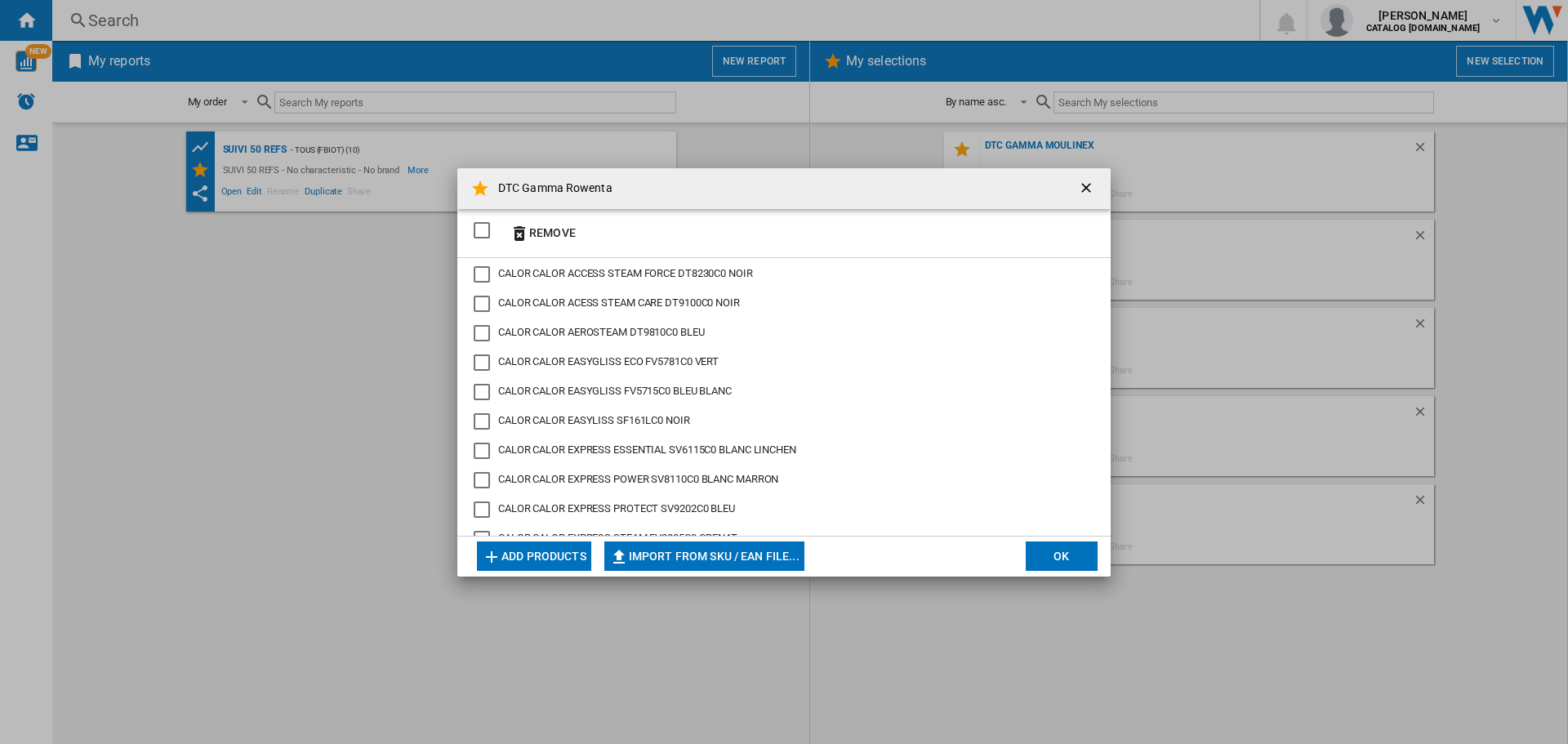
click at [1058, 556] on button "OK" at bounding box center [1062, 557] width 72 height 29
